Goal: Check status: Check status

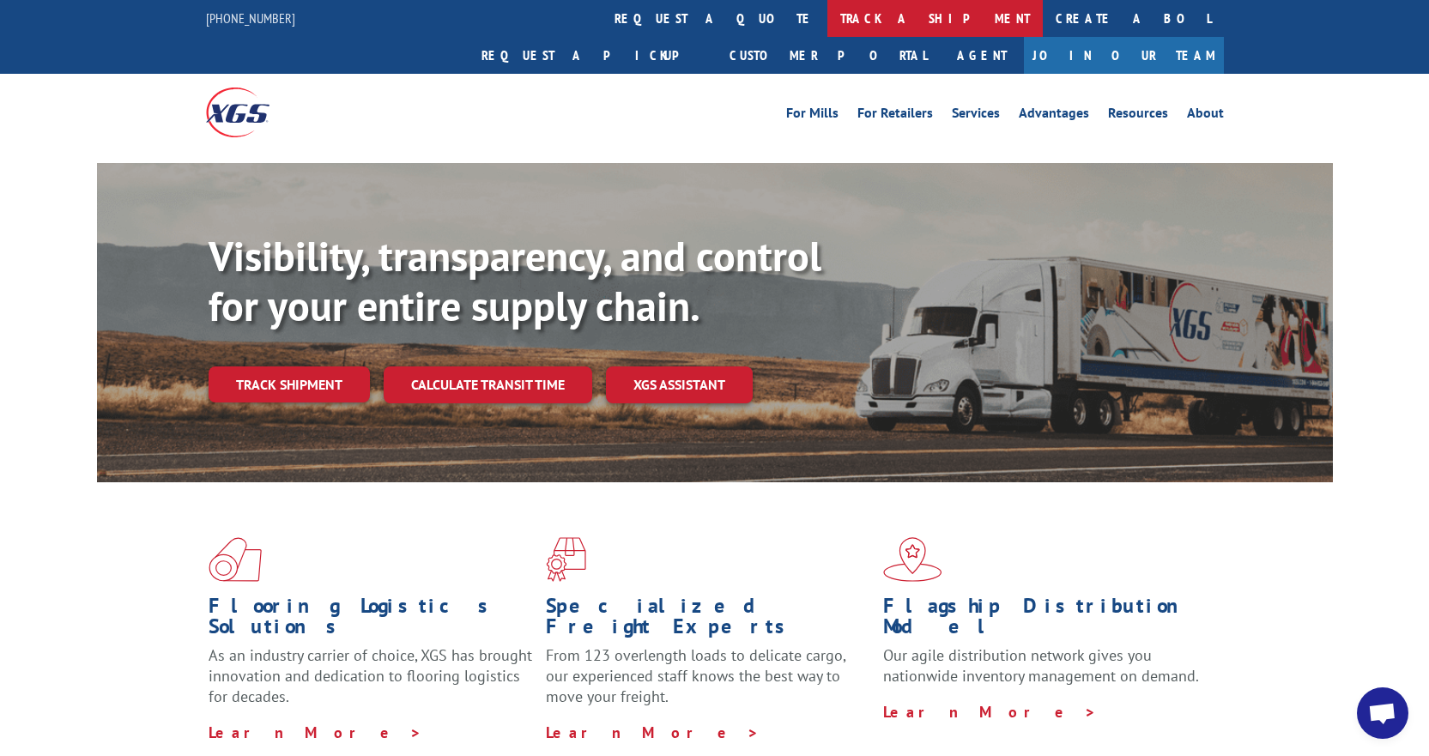
click at [828, 28] on link "track a shipment" at bounding box center [935, 18] width 215 height 37
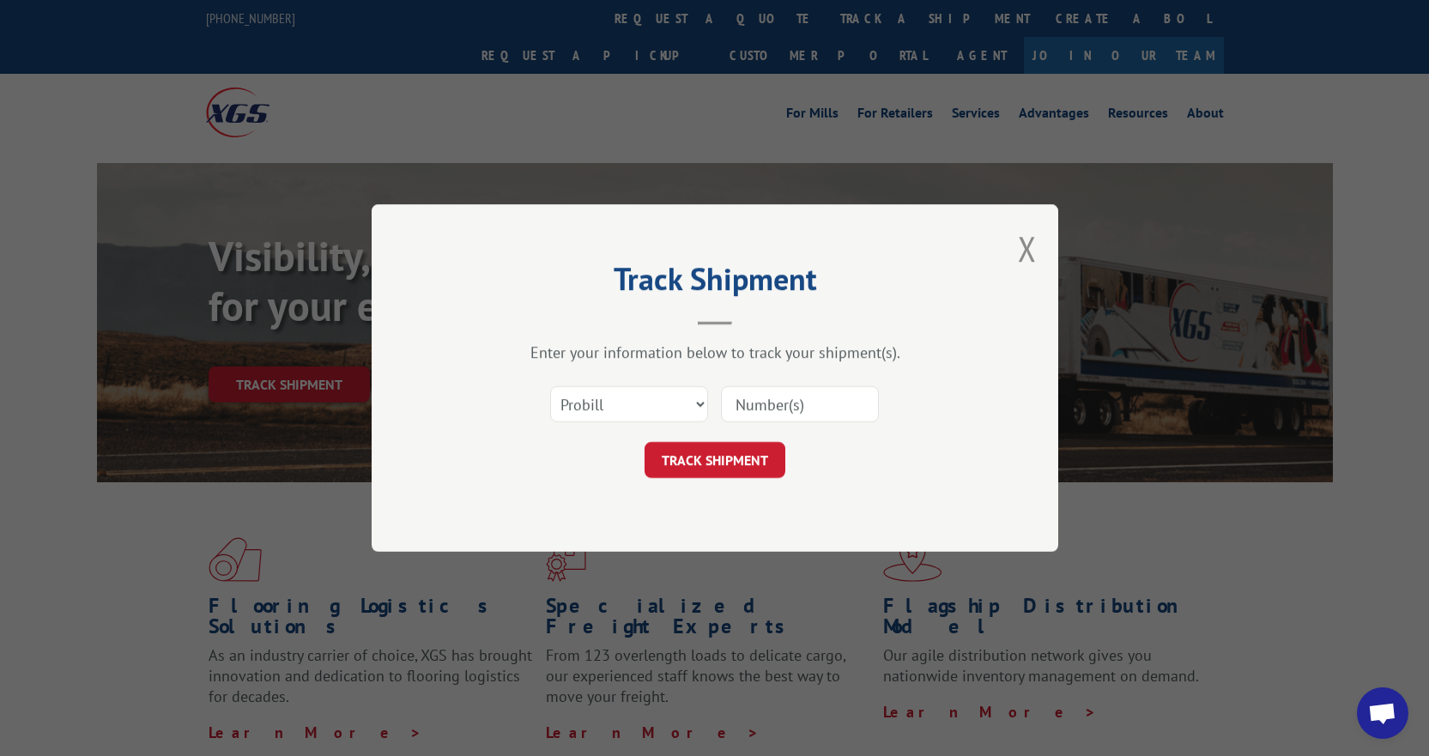
click at [788, 403] on input at bounding box center [800, 404] width 158 height 36
paste input "2843387"
type input "2843387"
click at [705, 473] on button "TRACK SHIPMENT" at bounding box center [715, 460] width 141 height 36
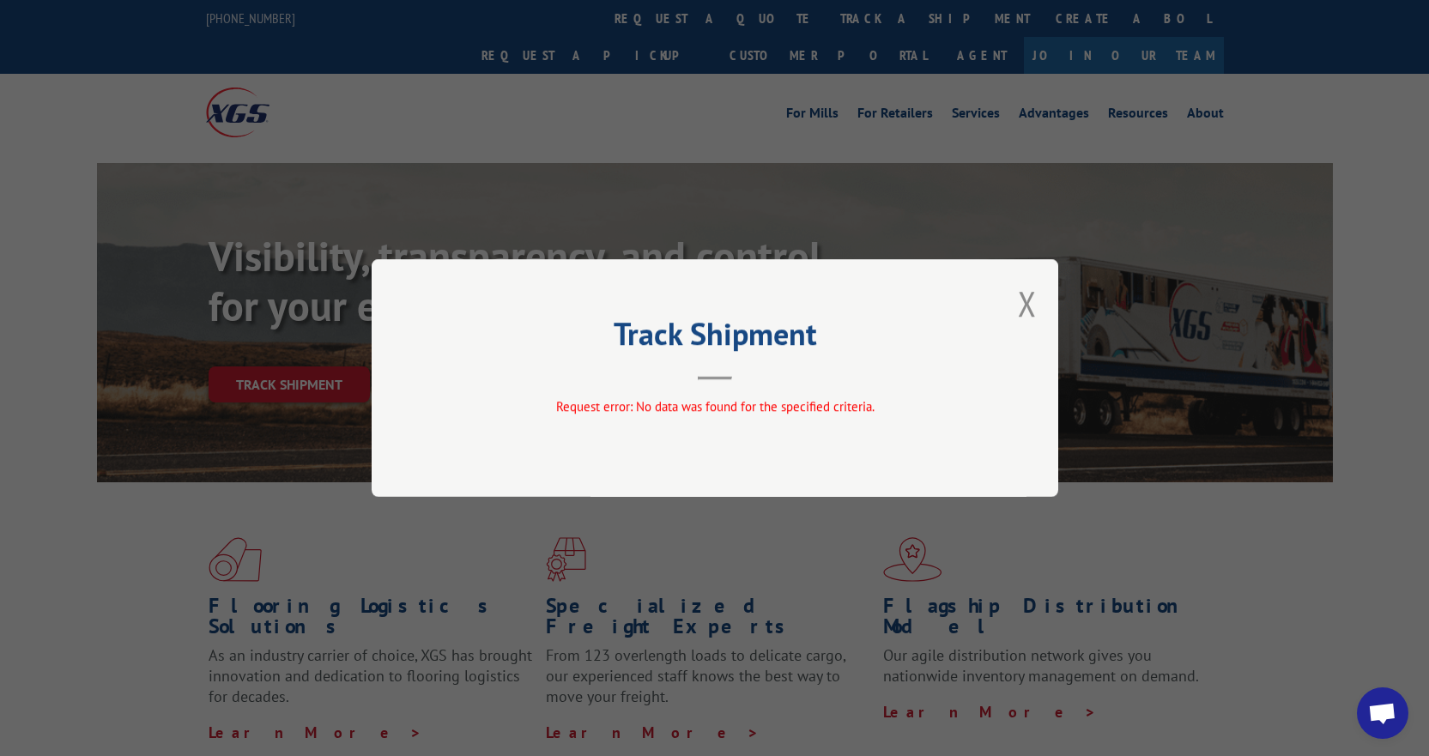
click at [1038, 303] on div "Track Shipment Request error: No data was found for the specified criteria." at bounding box center [715, 378] width 687 height 238
drag, startPoint x: 1023, startPoint y: 303, endPoint x: 355, endPoint y: 311, distance: 667.1
click at [1023, 302] on button "Close modal" at bounding box center [1027, 304] width 19 height 46
